Goal: Communication & Community: Participate in discussion

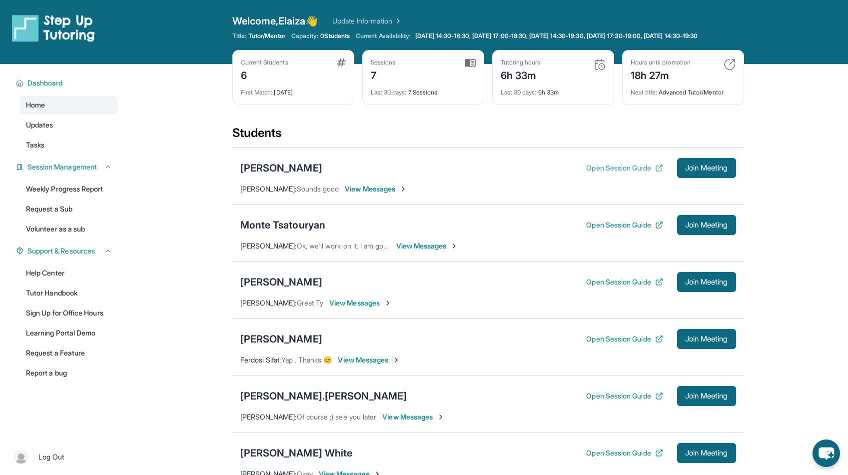
click at [605, 173] on button "Open Session Guide" at bounding box center [624, 168] width 76 height 10
click at [360, 194] on span "View Messages" at bounding box center [376, 189] width 62 height 10
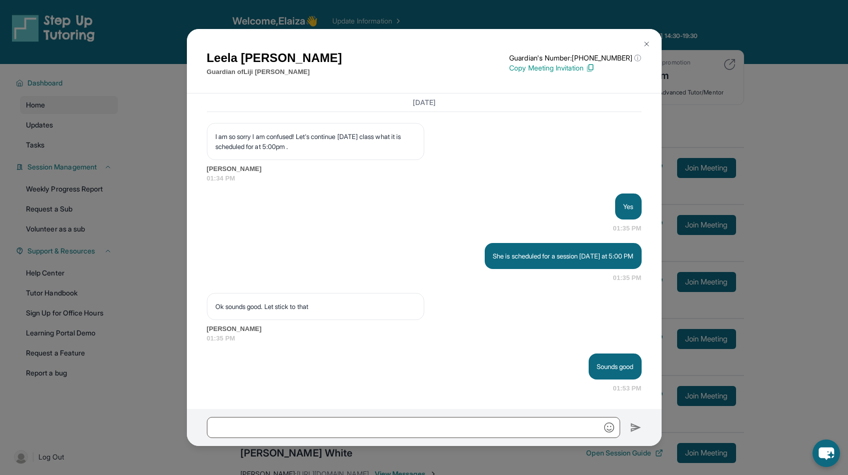
scroll to position [4227, 0]
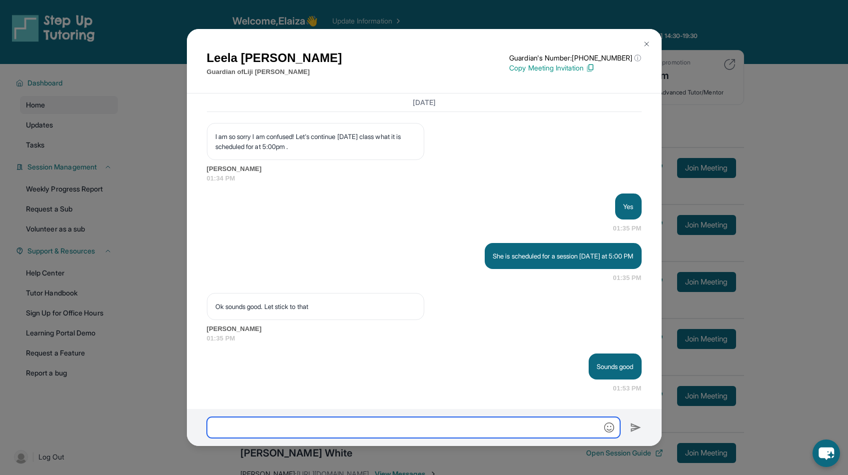
click at [412, 431] on input "text" at bounding box center [413, 427] width 413 height 21
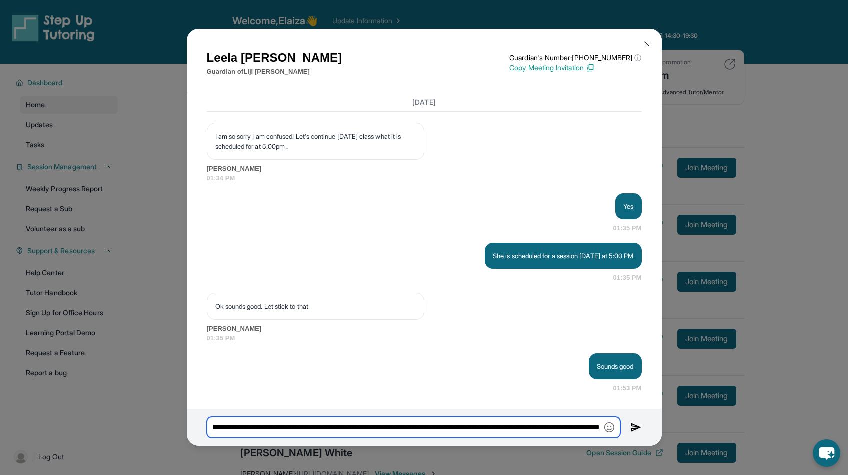
type input "**********"
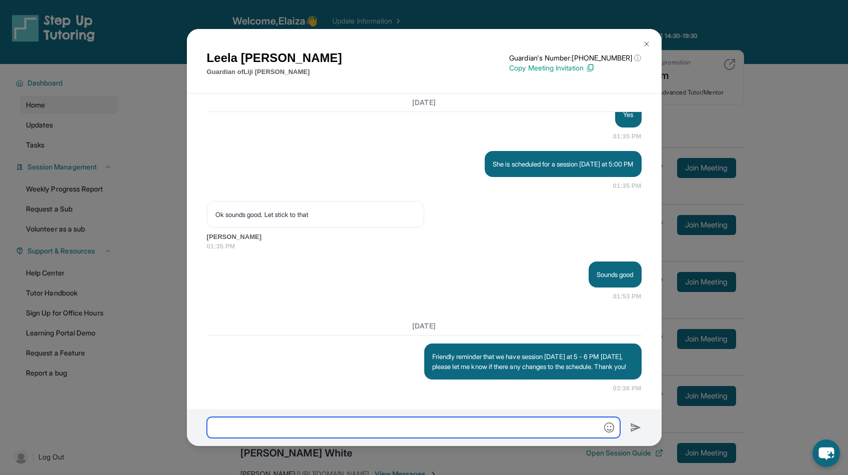
scroll to position [4329, 0]
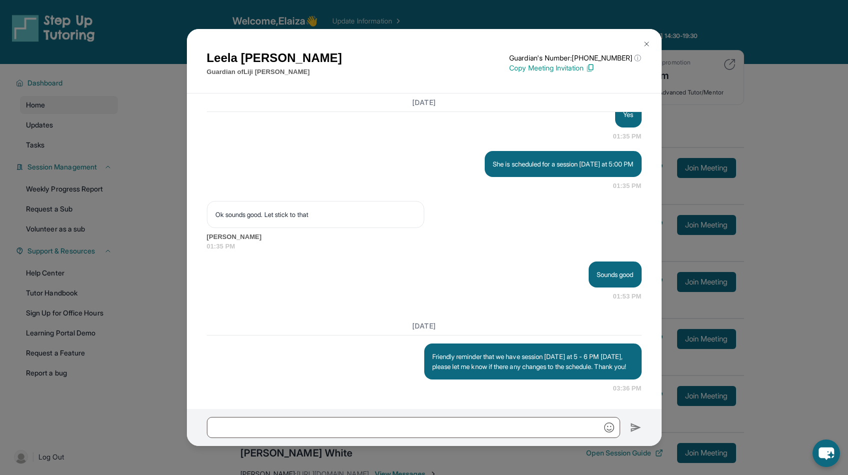
click at [645, 44] on img at bounding box center [647, 44] width 8 height 8
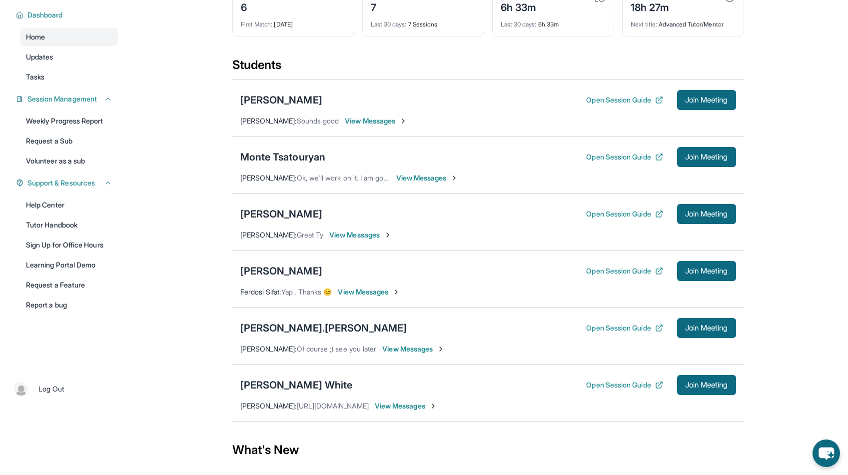
scroll to position [68, 0]
click at [424, 182] on span "View Messages" at bounding box center [427, 177] width 62 height 10
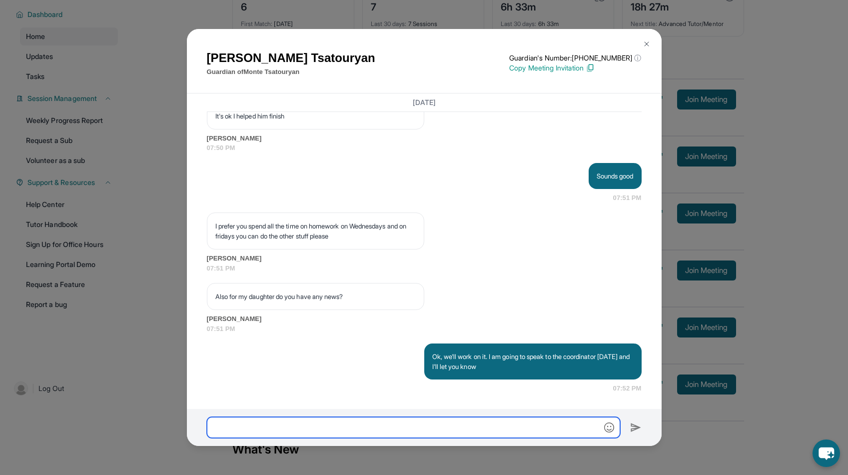
click at [419, 429] on input "text" at bounding box center [413, 427] width 413 height 21
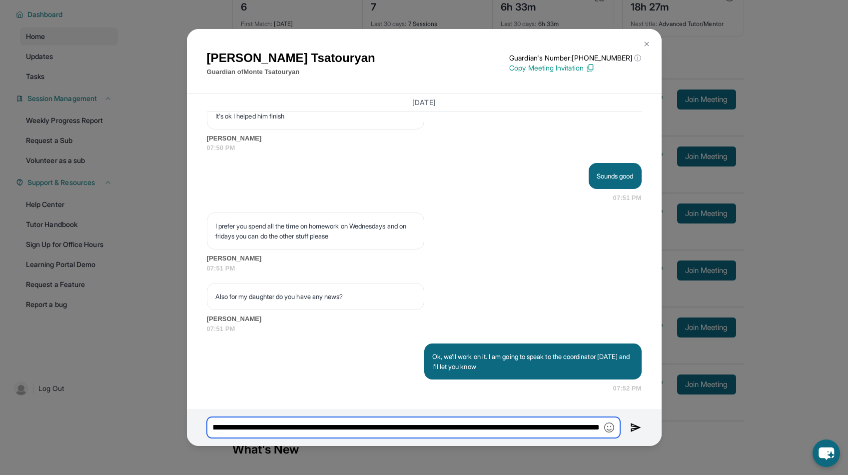
scroll to position [0, 140]
type input "**********"
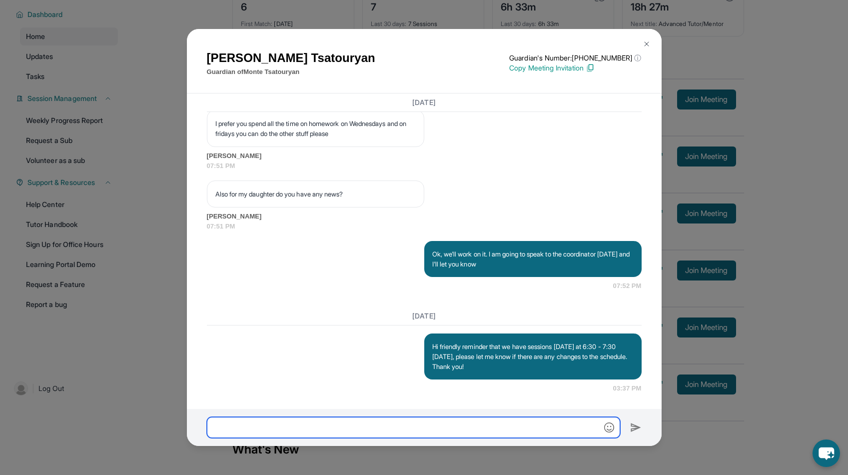
scroll to position [3210, 0]
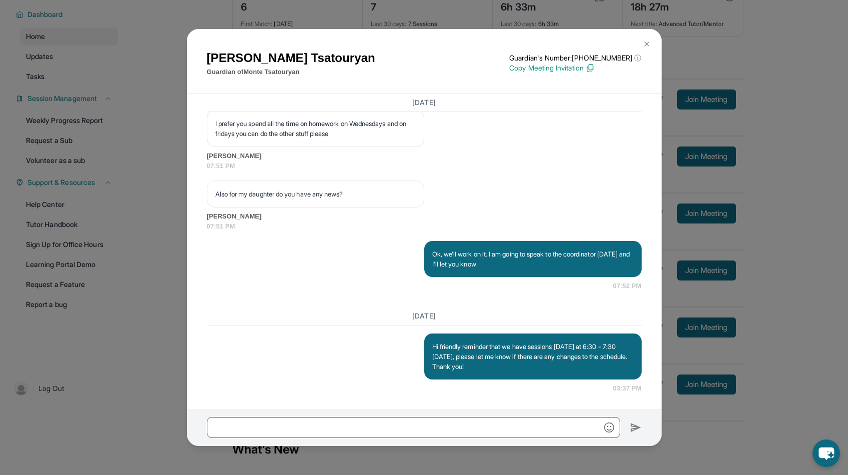
click at [650, 44] on button at bounding box center [647, 44] width 20 height 20
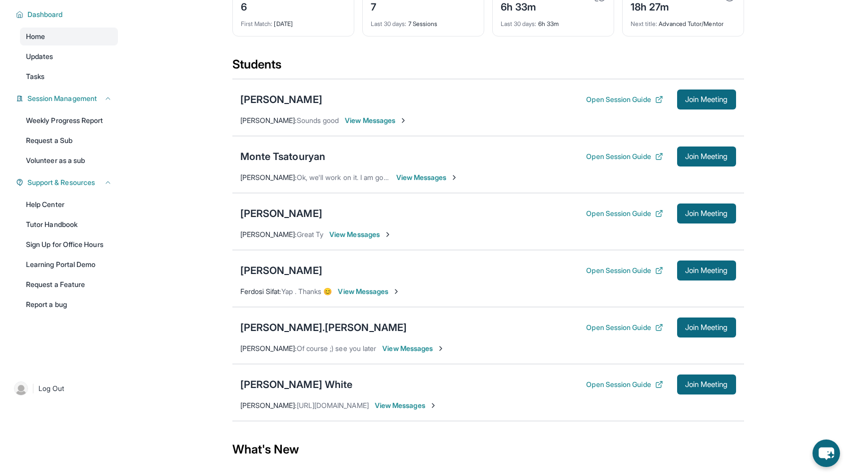
click at [370, 239] on span "View Messages" at bounding box center [360, 234] width 62 height 10
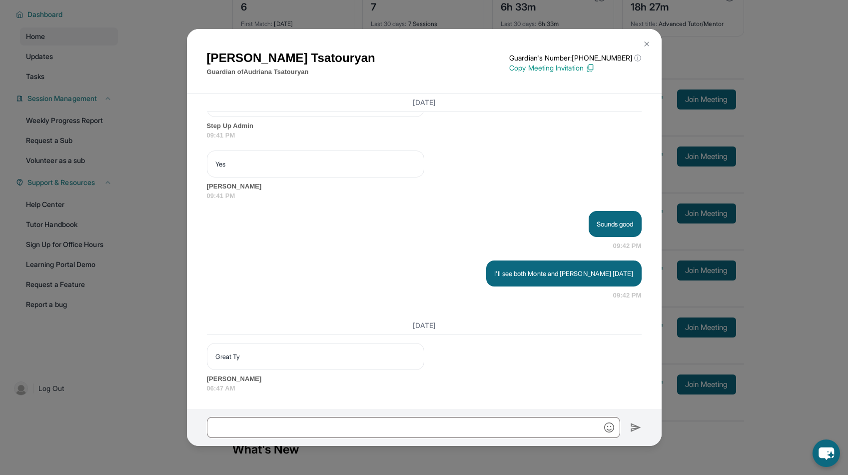
scroll to position [702, 0]
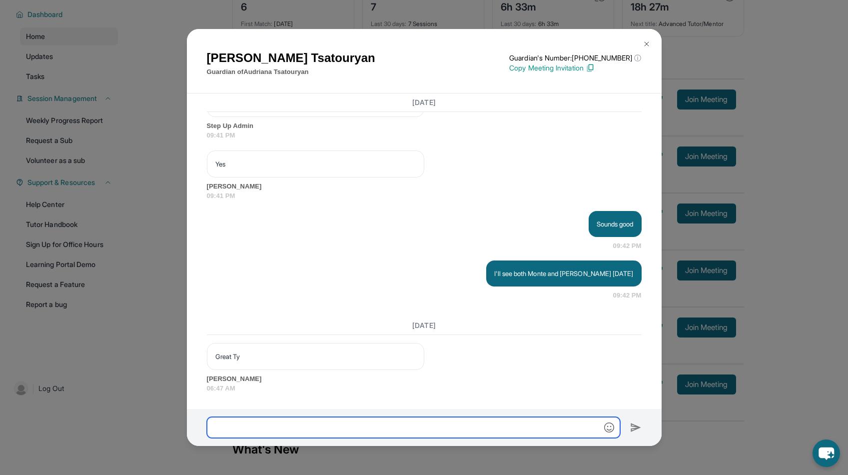
click at [431, 428] on input "text" at bounding box center [413, 427] width 413 height 21
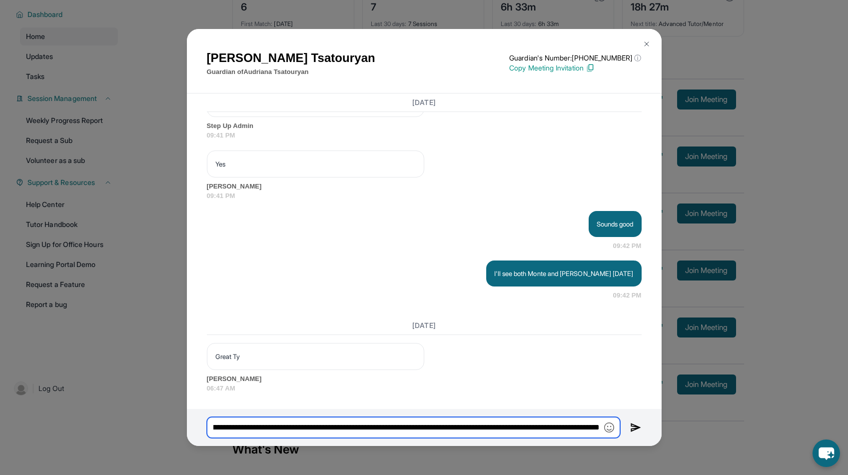
type input "**********"
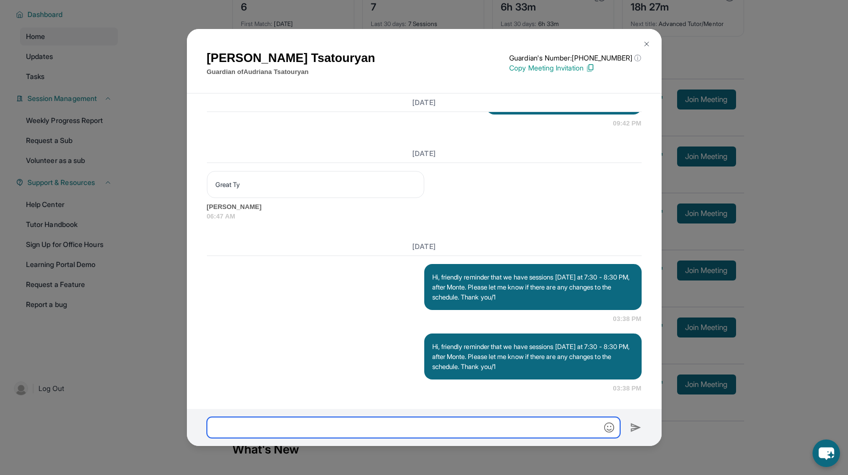
scroll to position [874, 0]
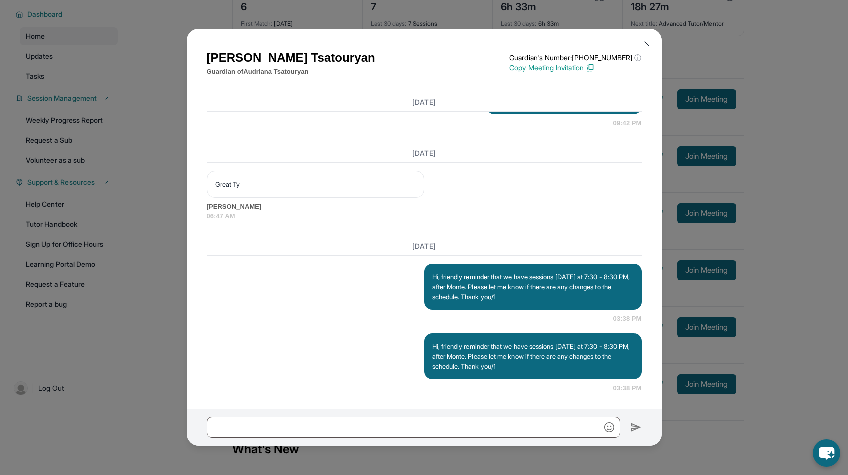
click at [647, 45] on img at bounding box center [647, 44] width 8 height 8
